Goal: Complete application form

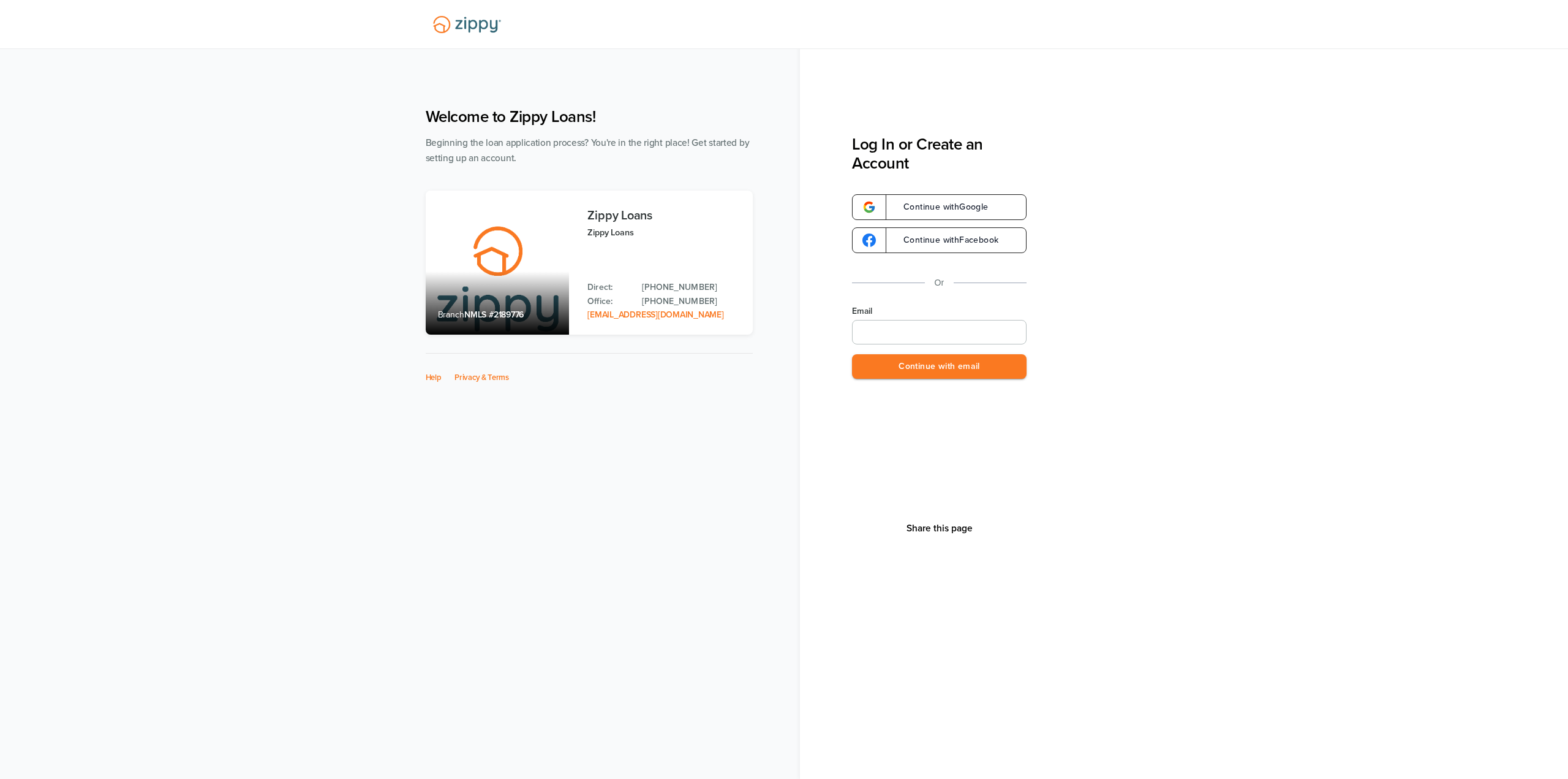
click at [1002, 323] on input "Email" at bounding box center [940, 332] width 175 height 25
type input "**********"
click at [970, 371] on button "Continue with email" at bounding box center [940, 367] width 175 height 25
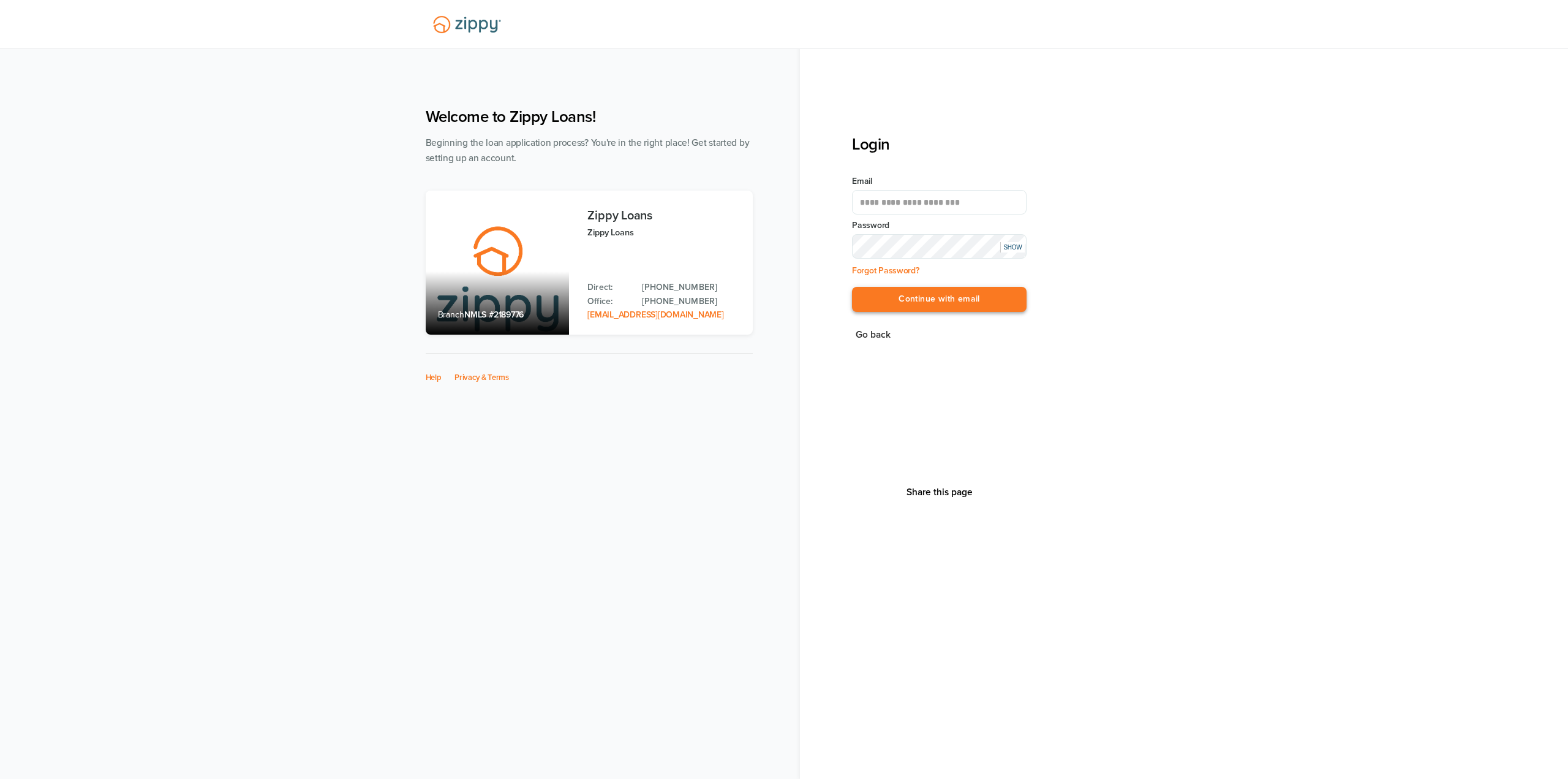
click at [979, 305] on button "Continue with email" at bounding box center [940, 299] width 175 height 25
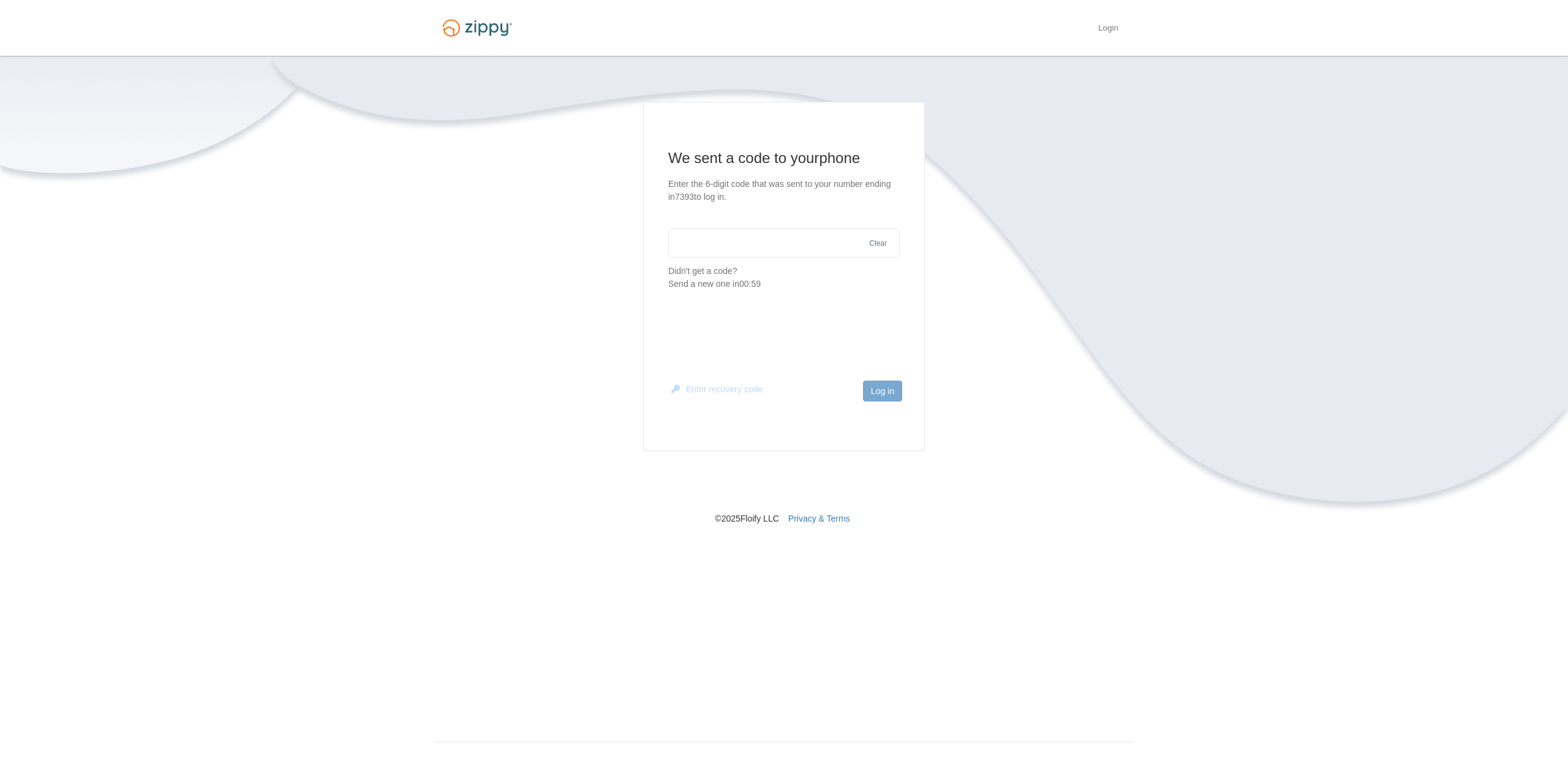
click at [777, 243] on input "text" at bounding box center [784, 243] width 231 height 29
type input "******"
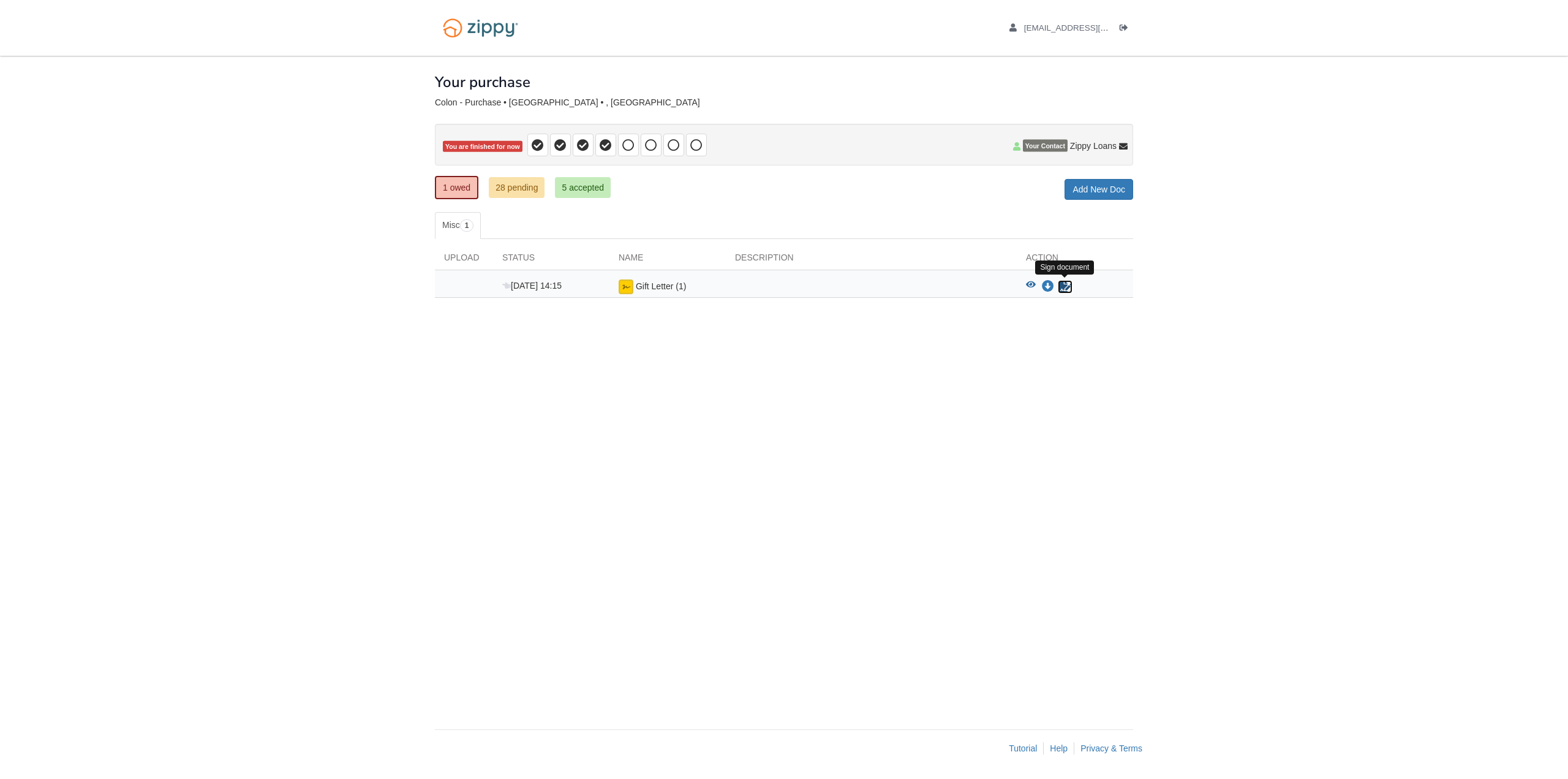
click at [1061, 287] on icon "Sign Form" at bounding box center [1065, 286] width 13 height 12
click at [1062, 285] on icon "Waiting for your co-borrower to e-sign" at bounding box center [1065, 286] width 13 height 12
click at [677, 287] on span "Gift Letter (1)" at bounding box center [661, 286] width 50 height 10
click at [539, 283] on span "Sep 26 14:15" at bounding box center [532, 285] width 60 height 10
click at [1030, 284] on icon "View Gift Letter (1)" at bounding box center [1030, 285] width 10 height 9
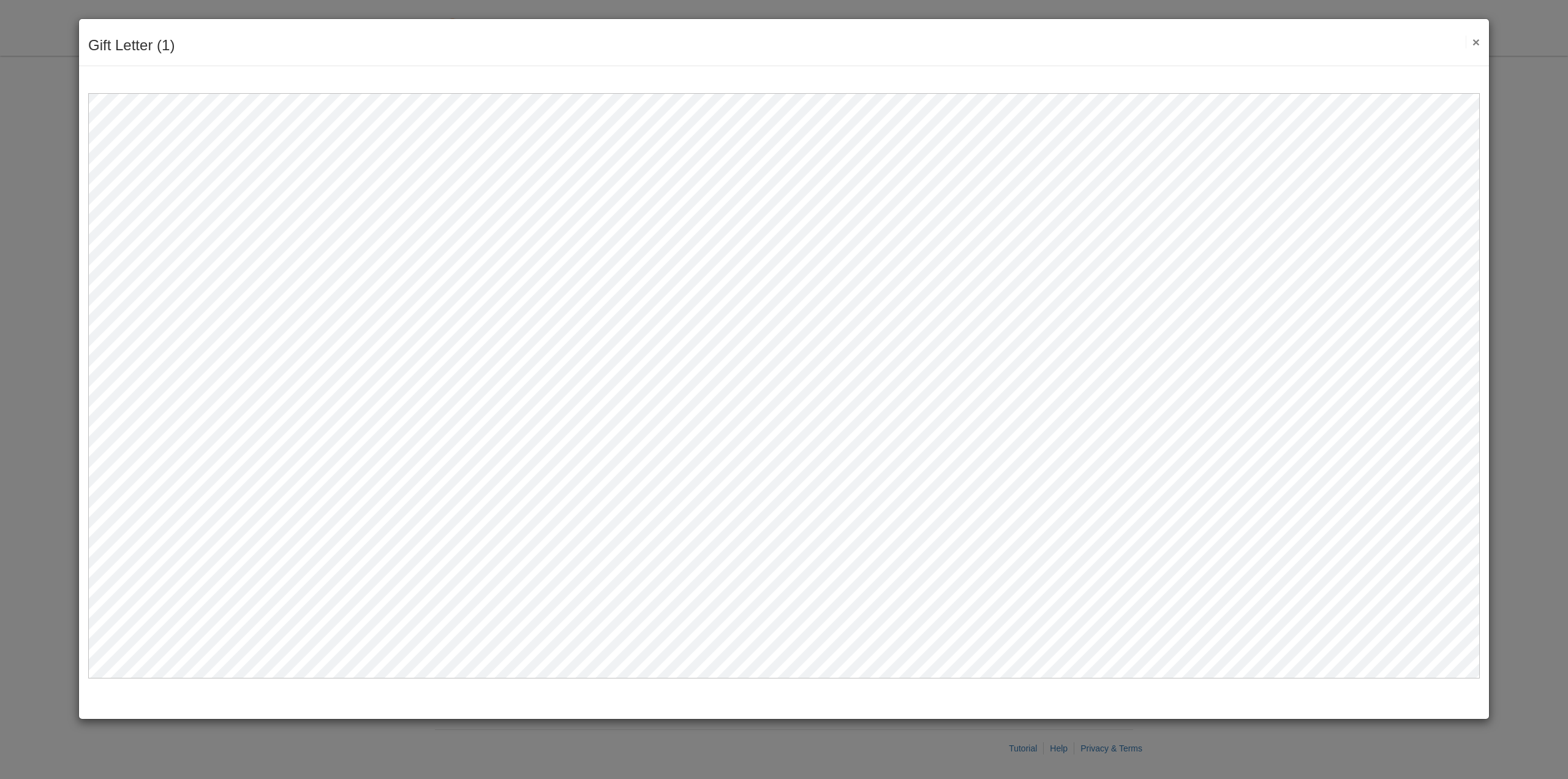
click at [1479, 46] on button "×" at bounding box center [1473, 42] width 14 height 13
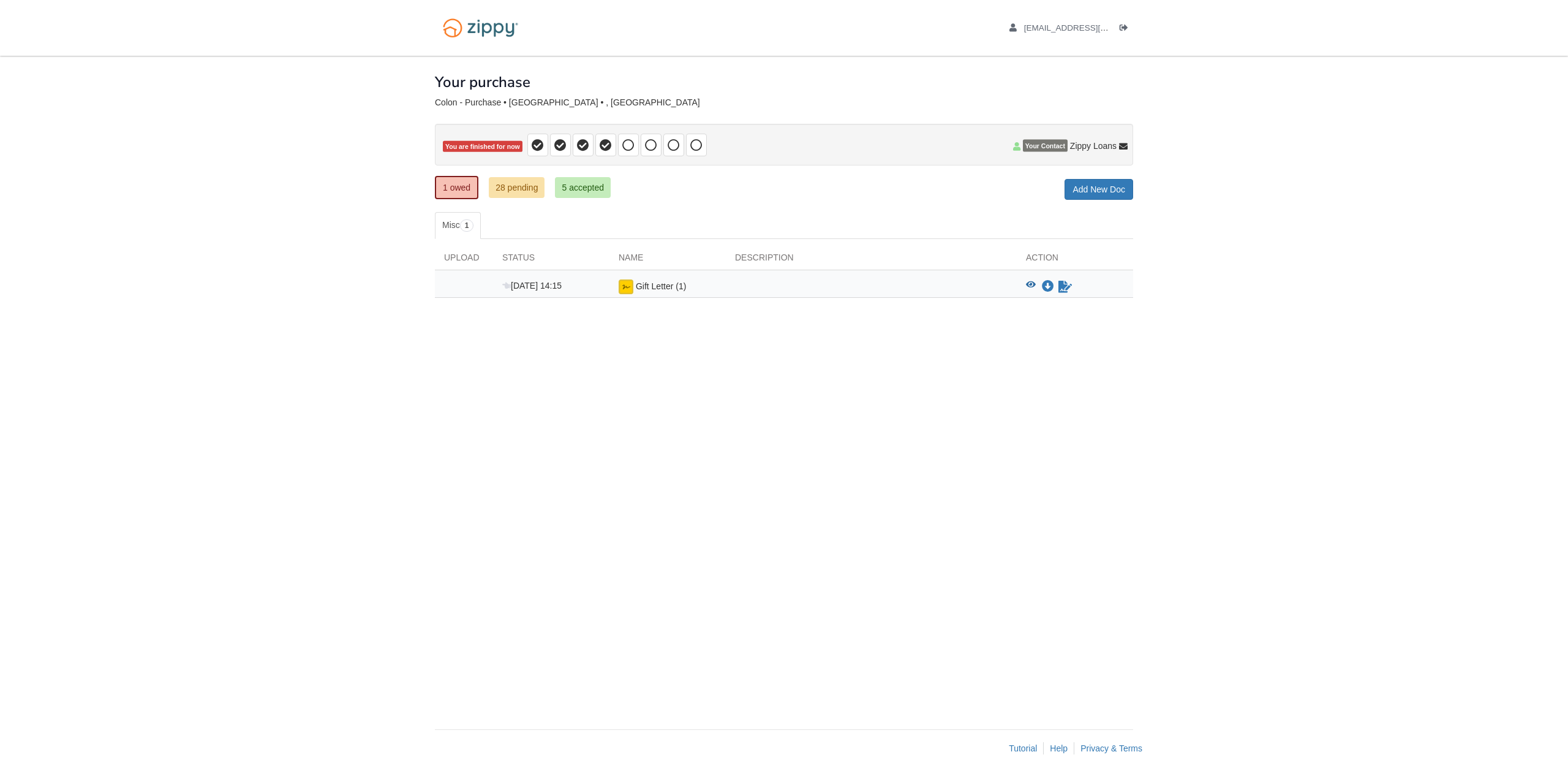
drag, startPoint x: 551, startPoint y: 281, endPoint x: 536, endPoint y: 293, distance: 19.2
click at [547, 286] on span "Sep 26 14:15" at bounding box center [532, 285] width 60 height 10
click at [536, 293] on div "Sep 26 14:15" at bounding box center [551, 286] width 117 height 15
click at [461, 254] on div "Upload" at bounding box center [464, 260] width 58 height 18
click at [469, 213] on link "Misc 1" at bounding box center [457, 226] width 46 height 27
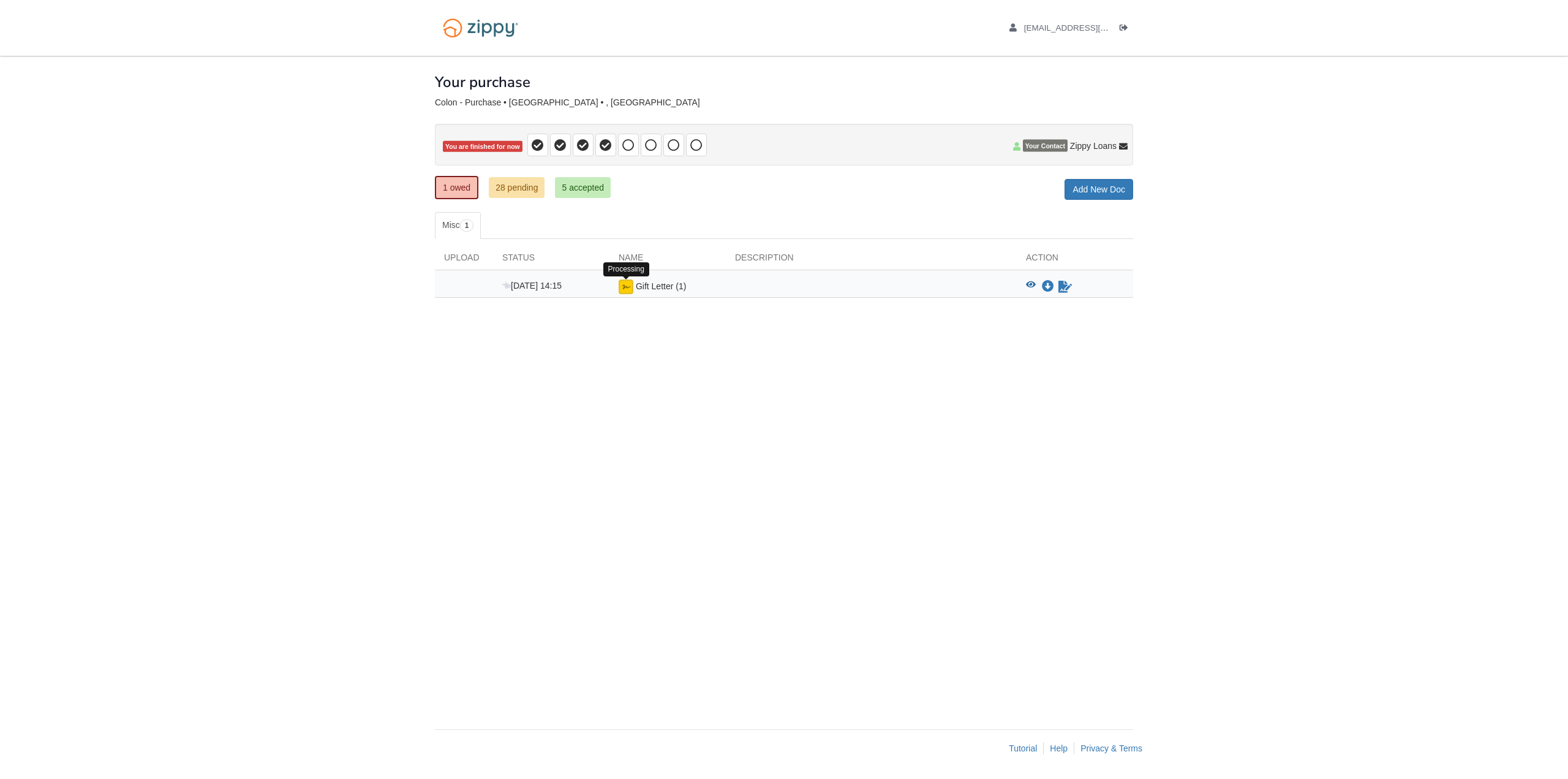
click at [625, 286] on img at bounding box center [625, 286] width 15 height 15
click at [677, 281] on span "Gift Letter (1)" at bounding box center [661, 286] width 50 height 10
click at [682, 280] on div "Gift Letter (1)" at bounding box center [668, 286] width 117 height 15
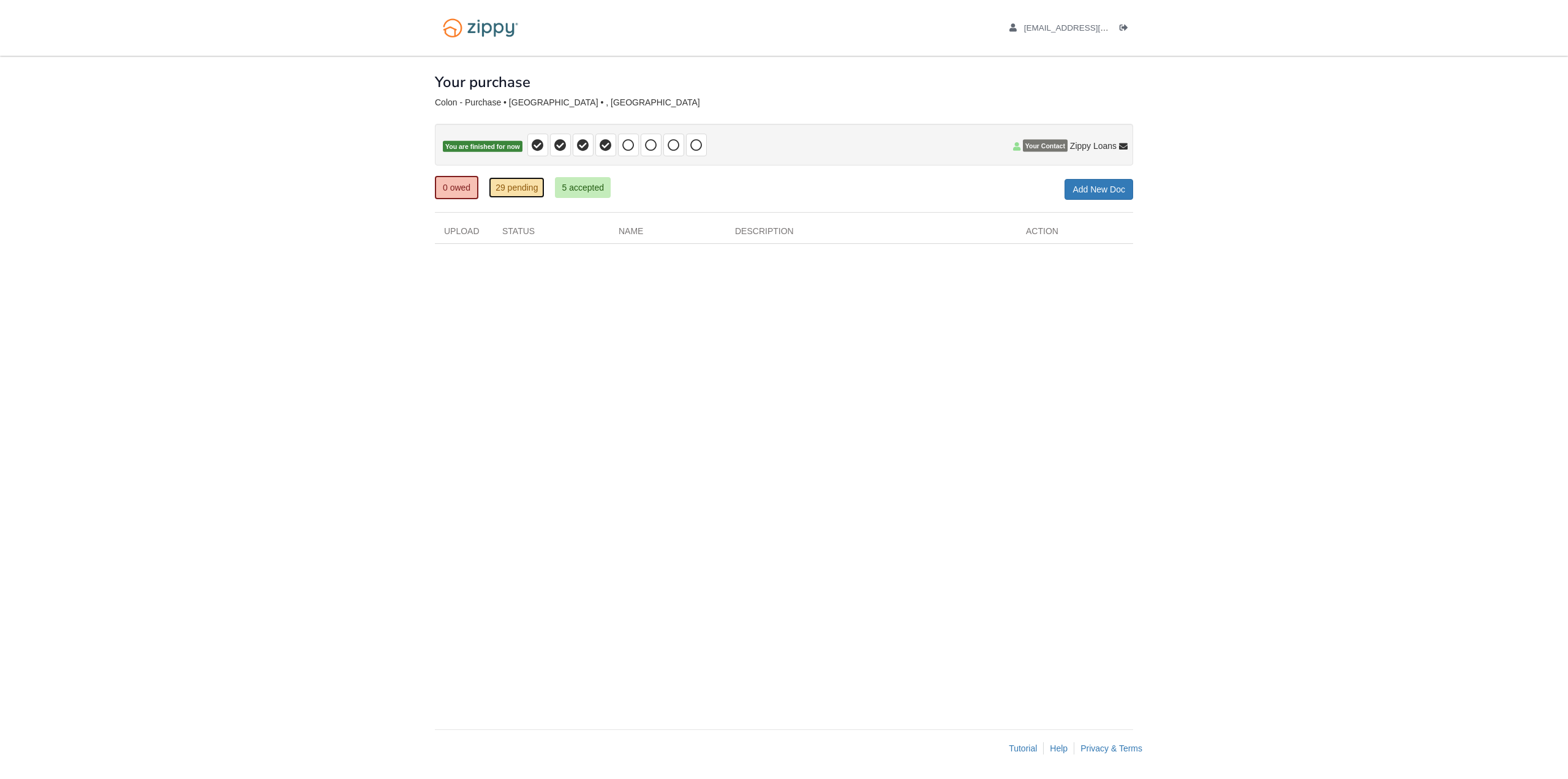
click at [526, 188] on link "29 pending" at bounding box center [517, 187] width 56 height 21
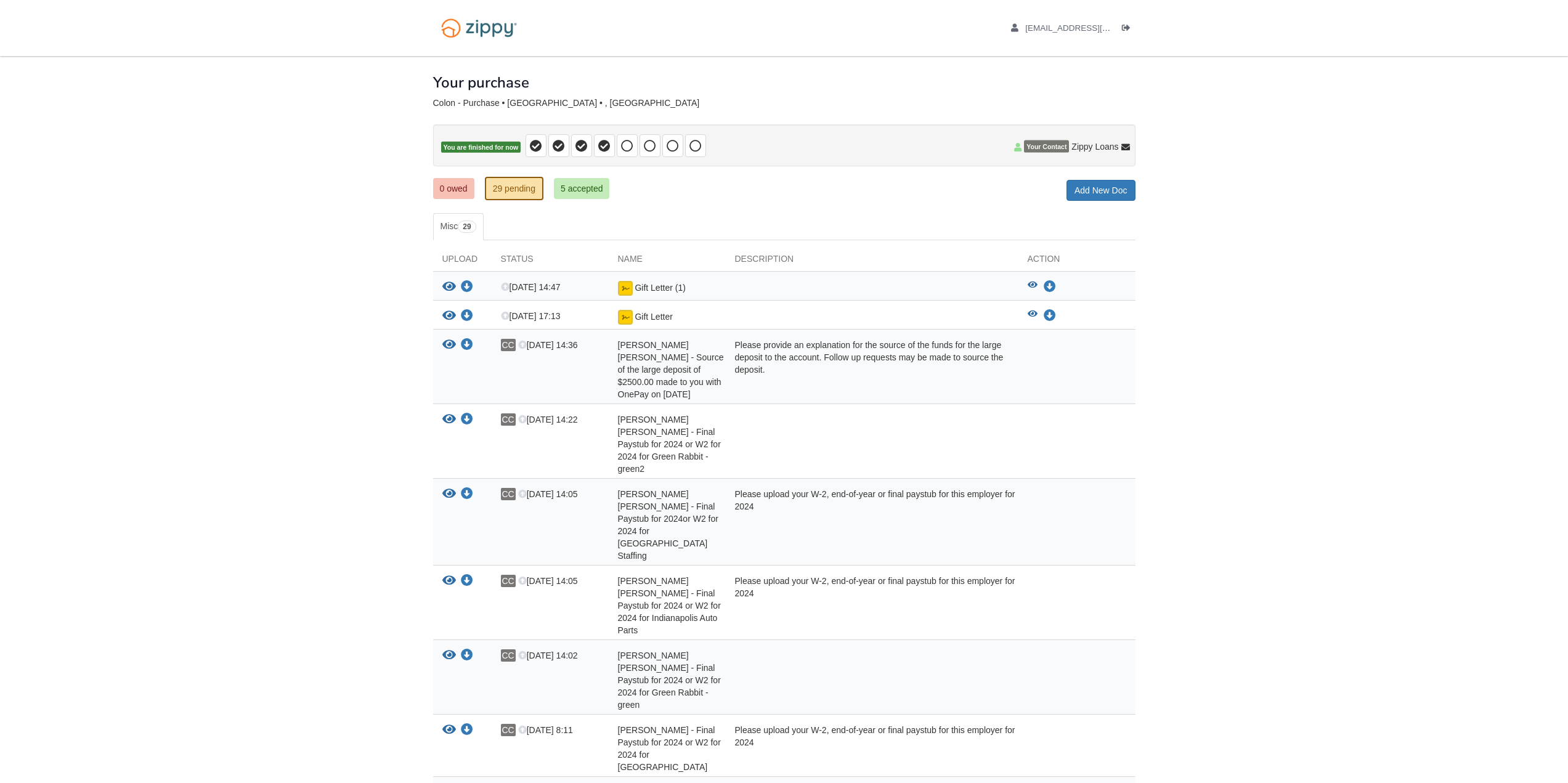
click at [436, 282] on div "View your document Download your document" at bounding box center [463, 289] width 59 height 16
click at [446, 285] on icon "View Gift Letter (1)" at bounding box center [449, 287] width 13 height 12
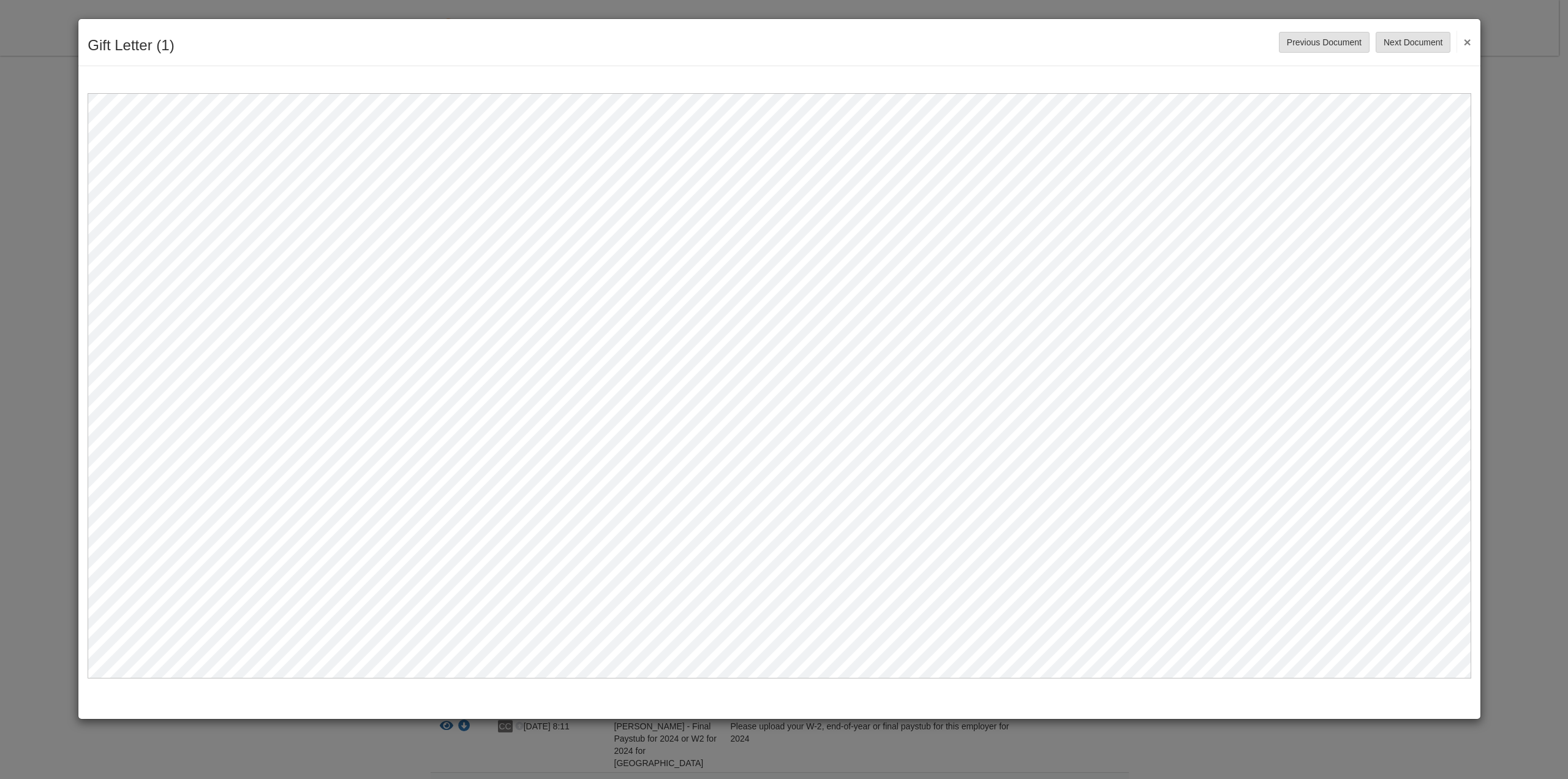
click at [1467, 47] on button "×" at bounding box center [1463, 41] width 14 height 22
